Goal: Information Seeking & Learning: Learn about a topic

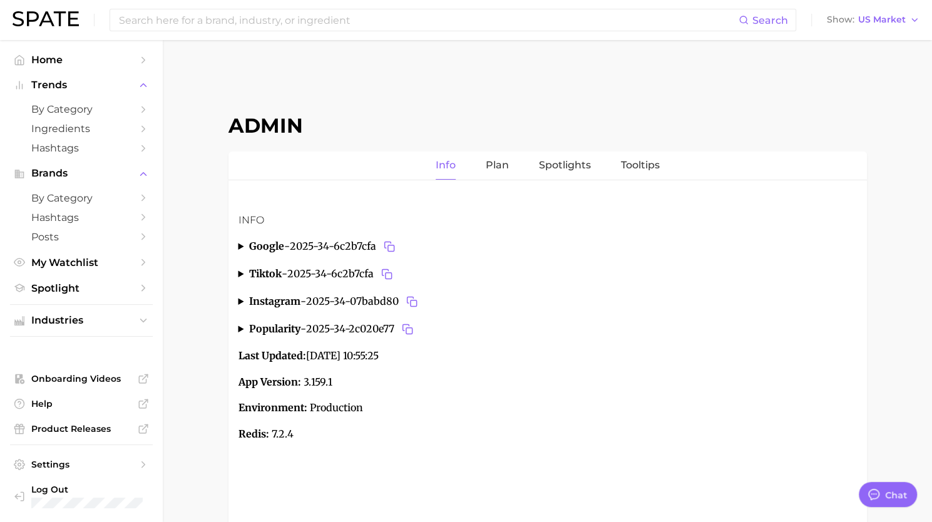
click at [52, 24] on img at bounding box center [46, 18] width 66 height 15
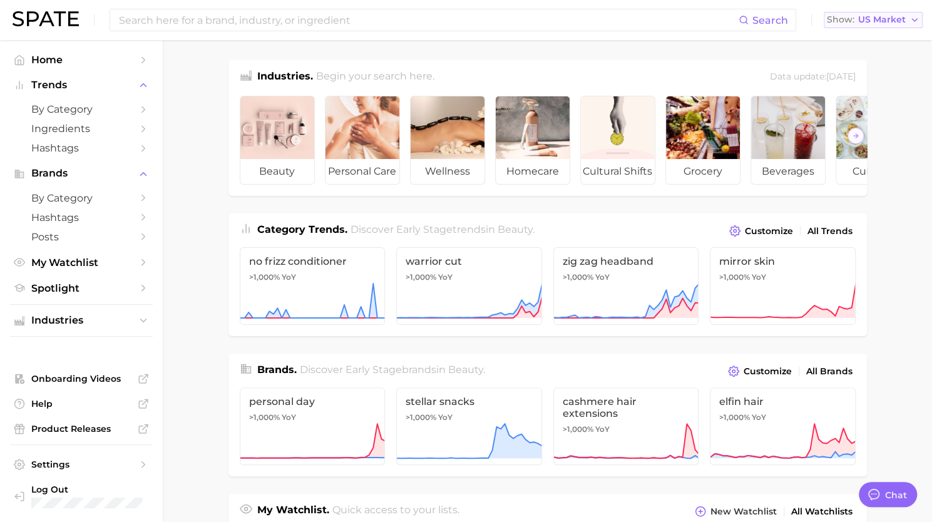
click at [872, 23] on span "US Market" at bounding box center [882, 19] width 48 height 7
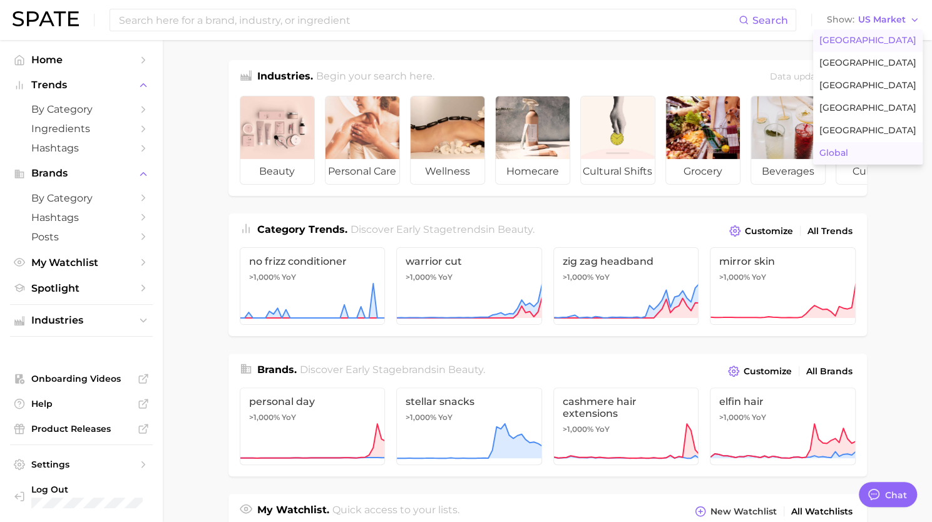
click at [862, 153] on button "Global" at bounding box center [868, 153] width 110 height 23
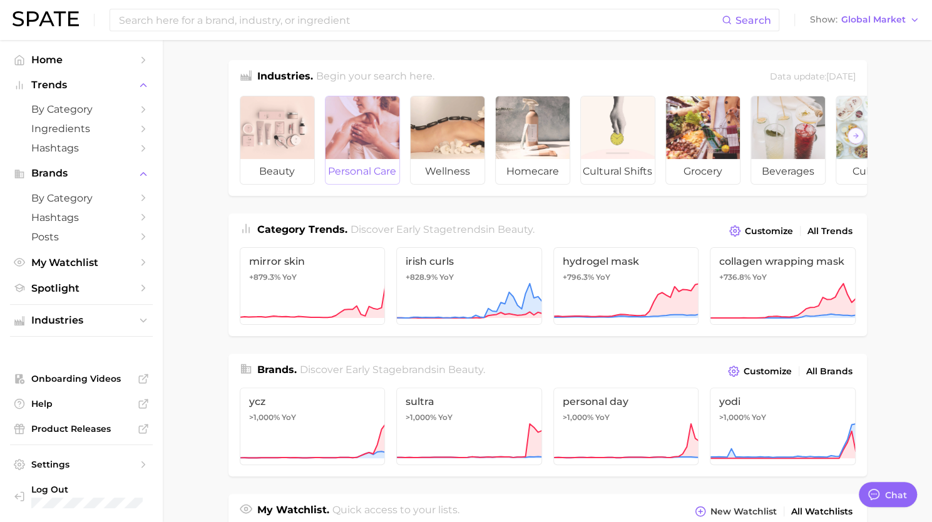
click at [362, 136] on div at bounding box center [362, 127] width 74 height 63
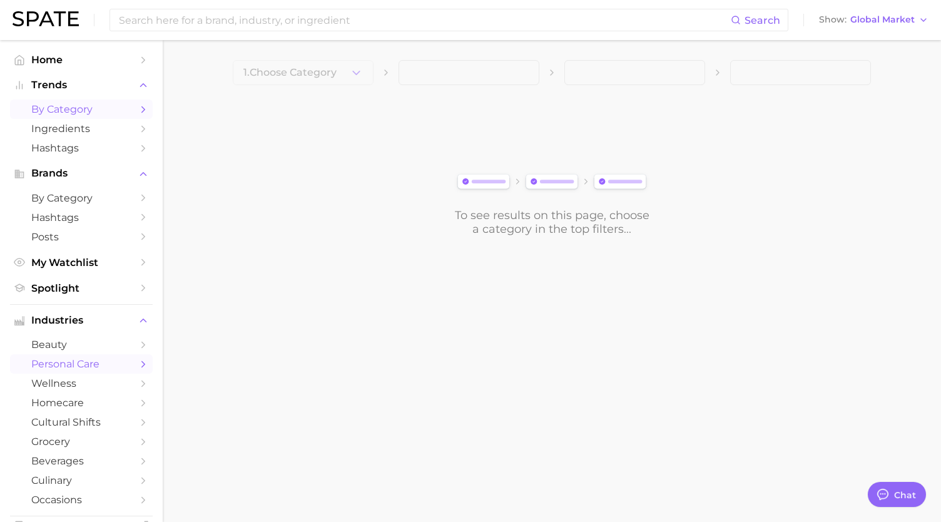
click at [57, 109] on span "by Category" at bounding box center [81, 109] width 100 height 12
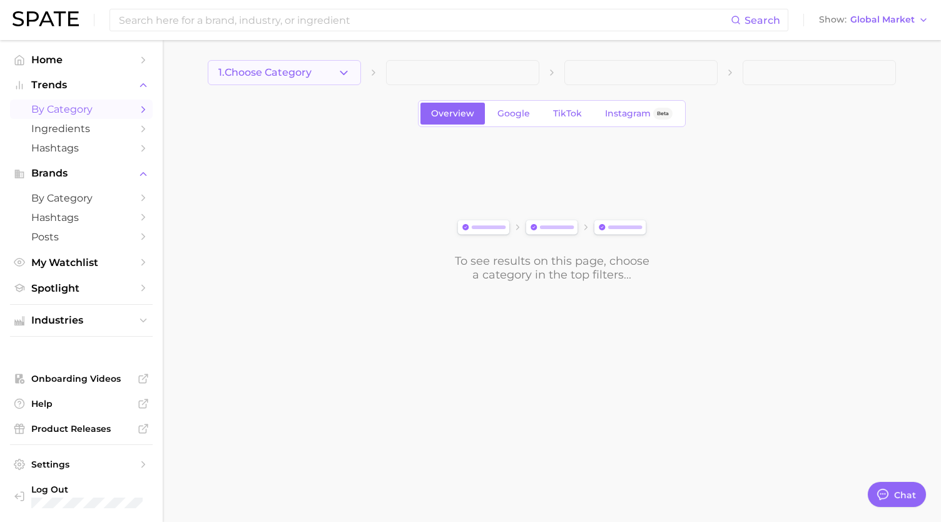
click at [344, 78] on icon "button" at bounding box center [343, 72] width 13 height 13
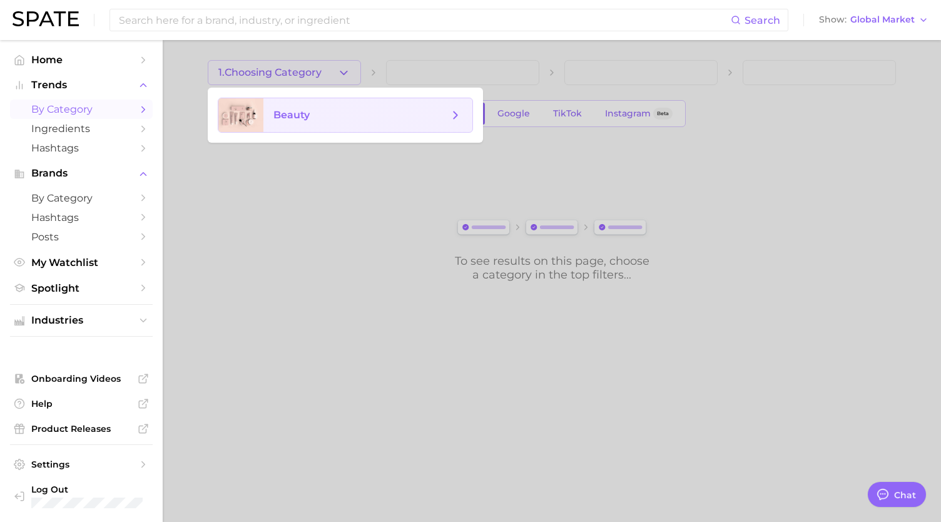
click at [517, 119] on div at bounding box center [470, 261] width 941 height 522
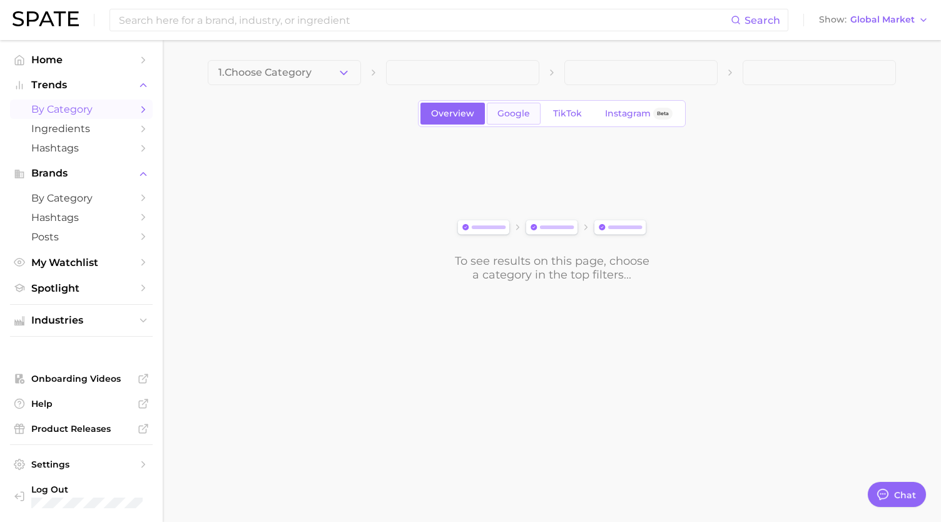
click at [506, 115] on span "Google" at bounding box center [514, 113] width 33 height 11
click at [350, 76] on icon "button" at bounding box center [343, 72] width 13 height 13
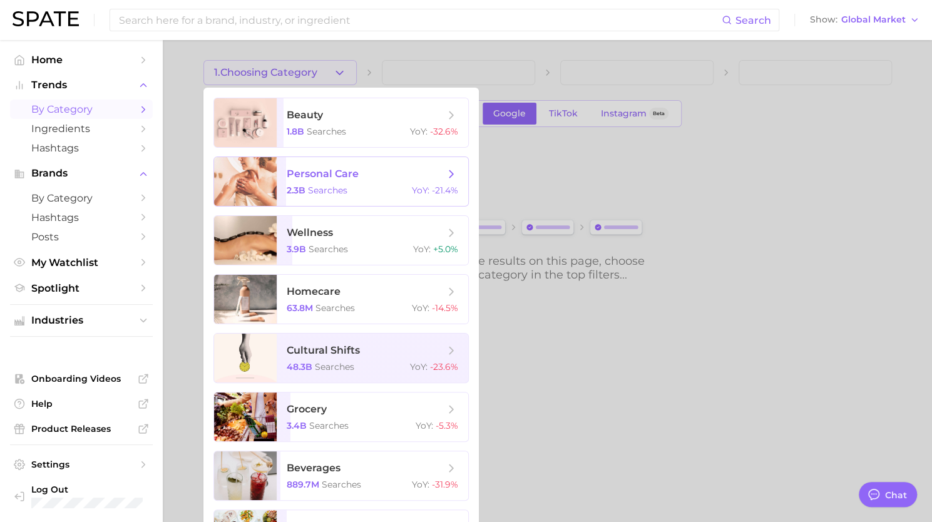
click at [381, 182] on span "personal care 2.3b searches YoY : -21.4%" at bounding box center [373, 181] width 192 height 49
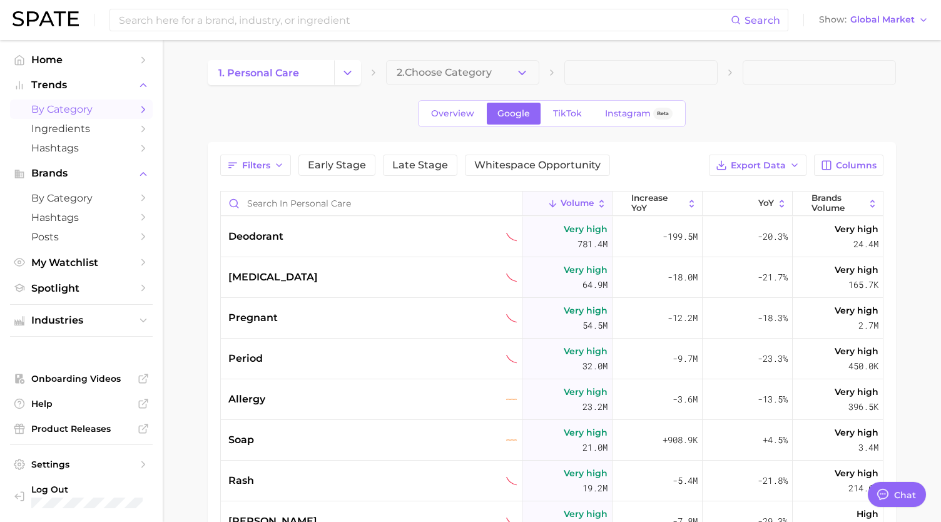
type textarea "x"
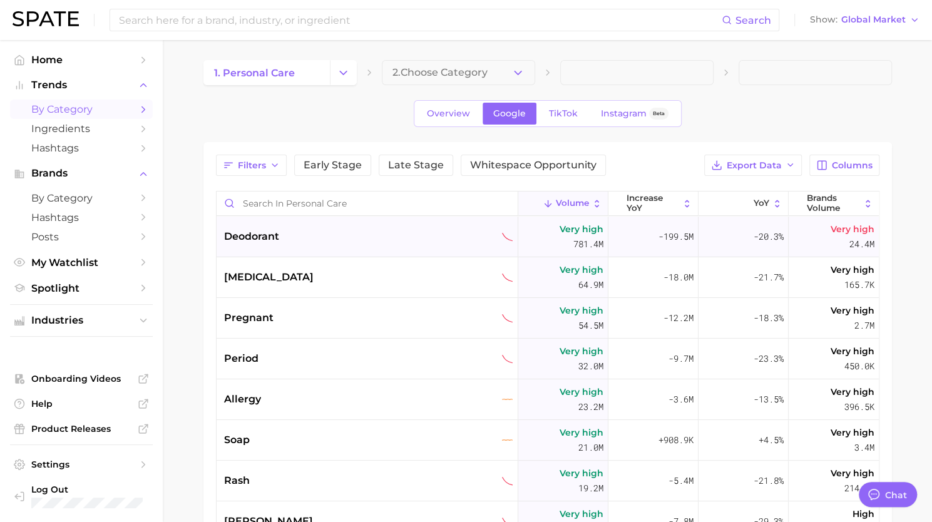
click at [280, 225] on div "deodorant" at bounding box center [368, 237] width 302 height 41
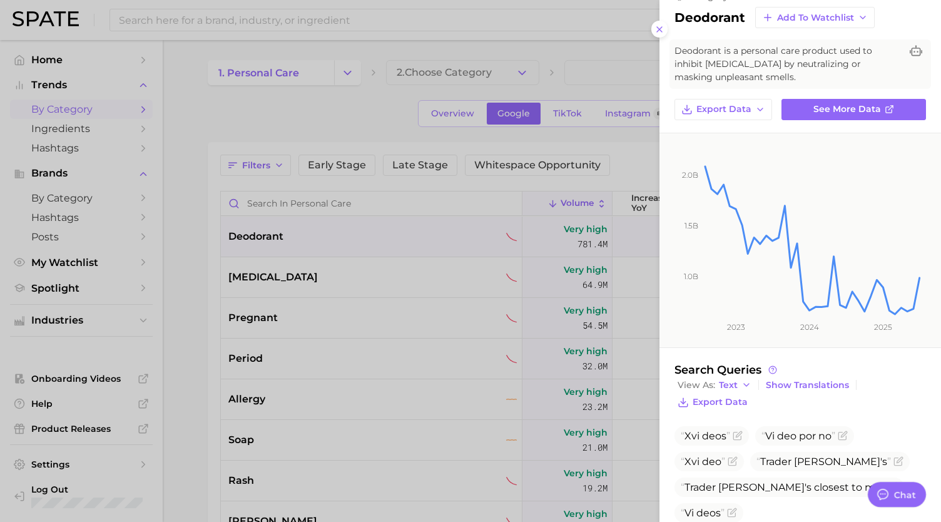
scroll to position [121, 0]
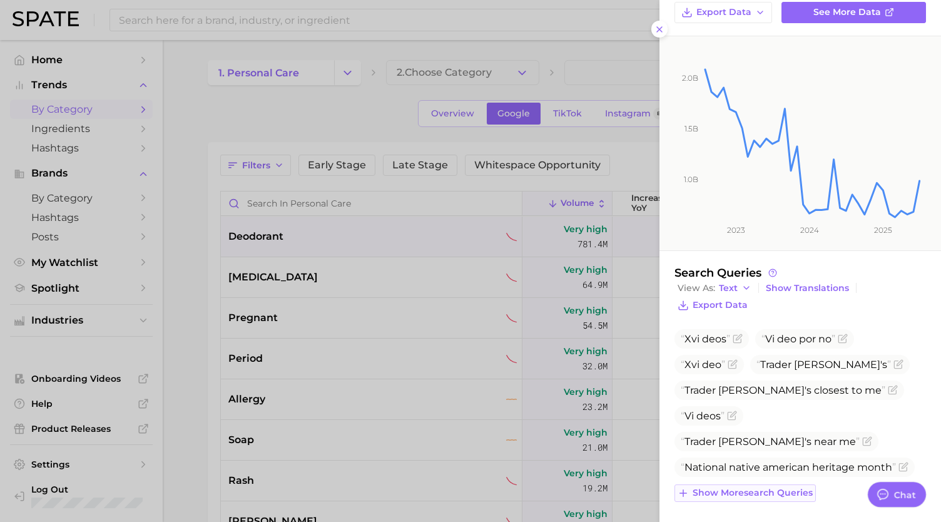
click at [754, 493] on span "Show more search queries" at bounding box center [753, 493] width 120 height 11
